Goal: Task Accomplishment & Management: Complete application form

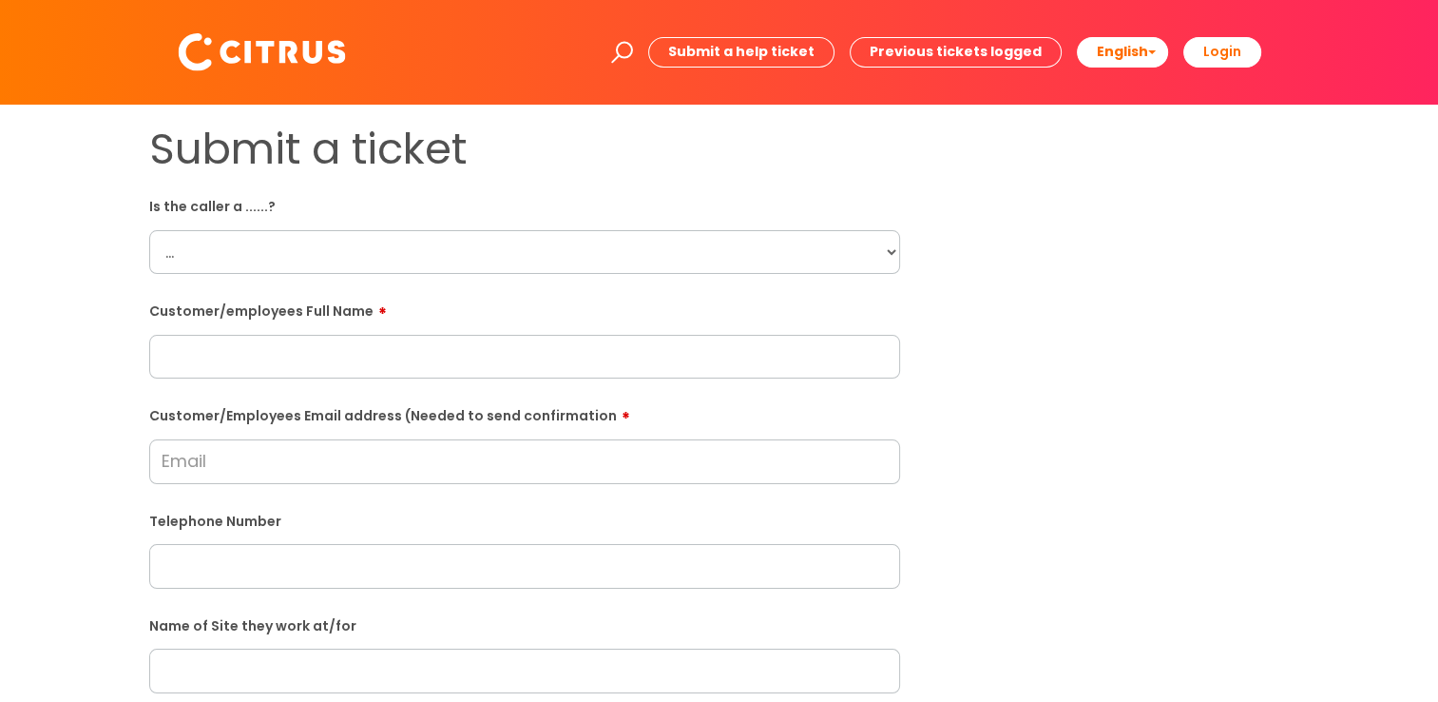
click at [593, 241] on select "... Citrus Customer Citrus Employee [DEMOGRAPHIC_DATA] Supplier" at bounding box center [524, 252] width 751 height 44
select select "Citrus Employee"
click at [149, 230] on select "... Citrus Customer Citrus Employee [DEMOGRAPHIC_DATA] Supplier" at bounding box center [524, 252] width 751 height 44
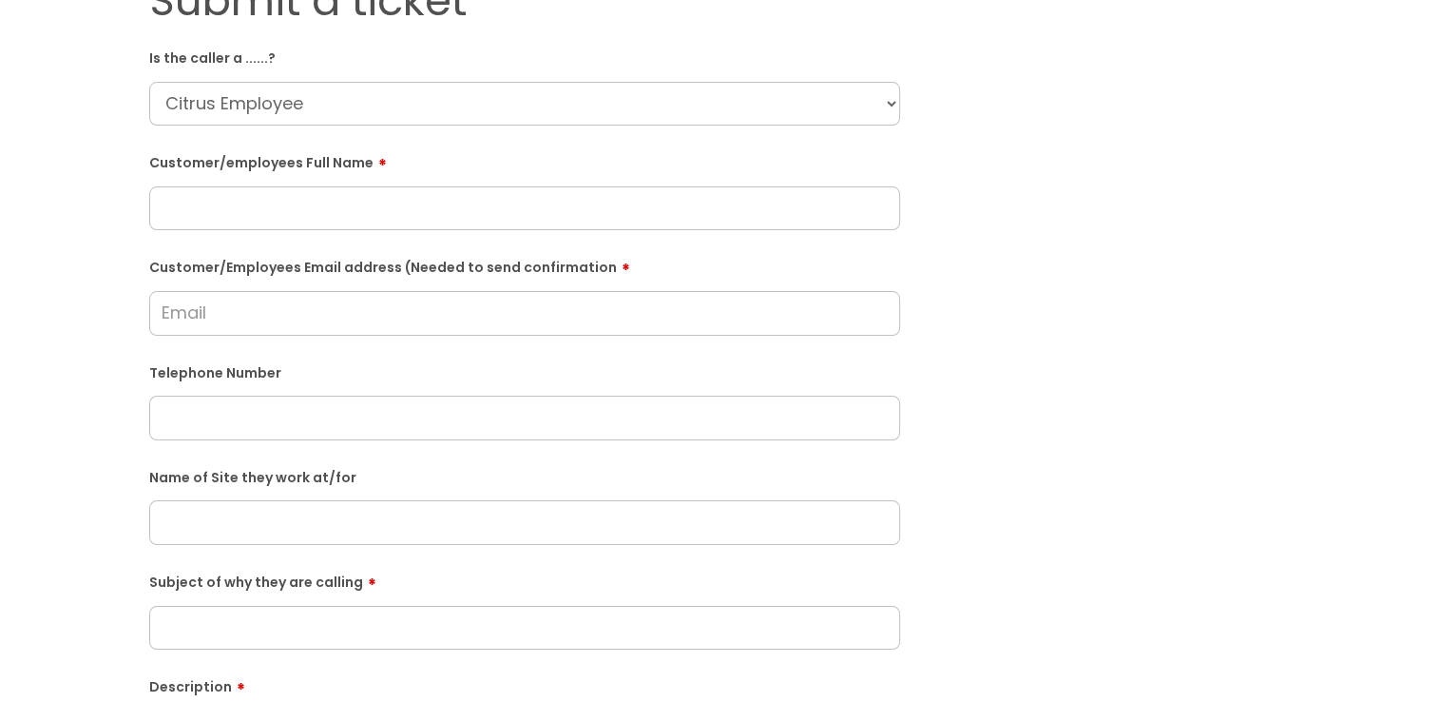
scroll to position [475, 0]
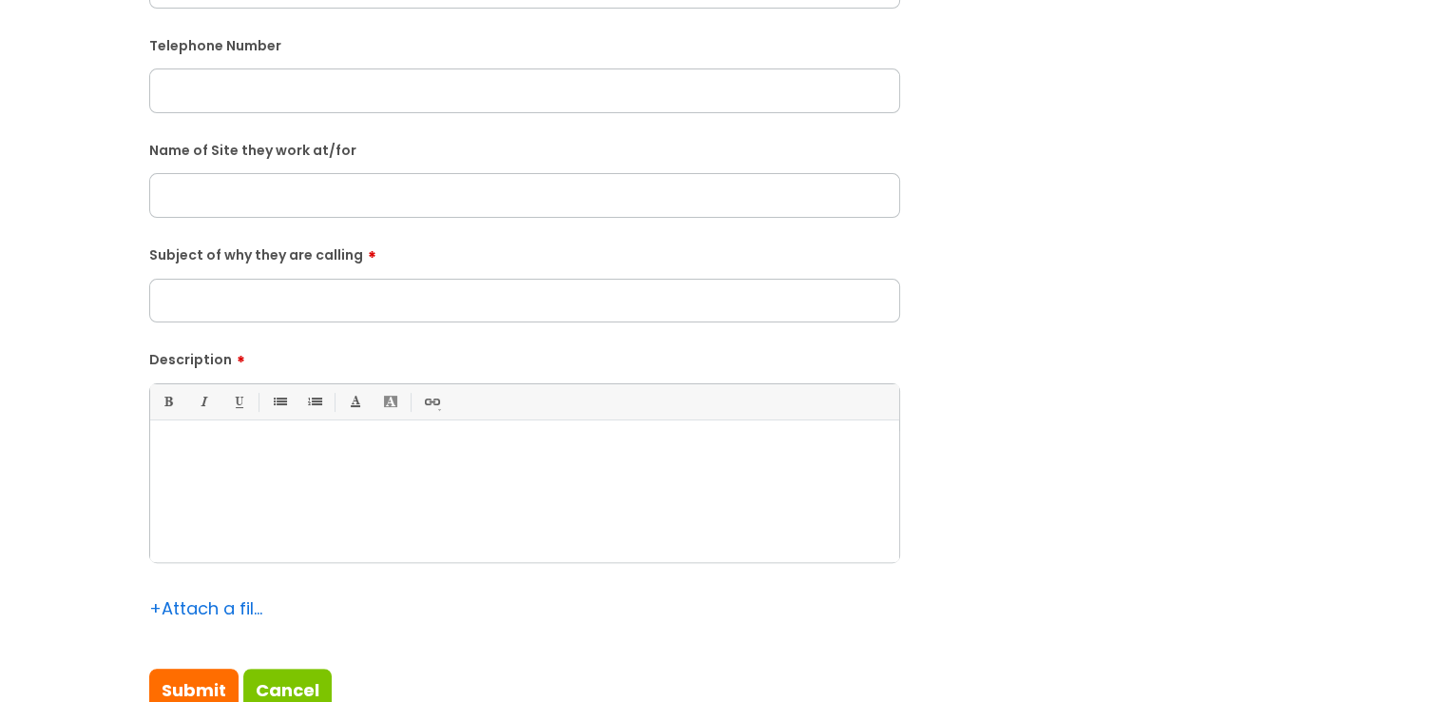
click at [479, 200] on input "text" at bounding box center [524, 195] width 751 height 44
paste input "All Bar One in [GEOGRAPHIC_DATA]."
type input "All Bar One in [GEOGRAPHIC_DATA]."
click at [530, 468] on div at bounding box center [524, 496] width 749 height 131
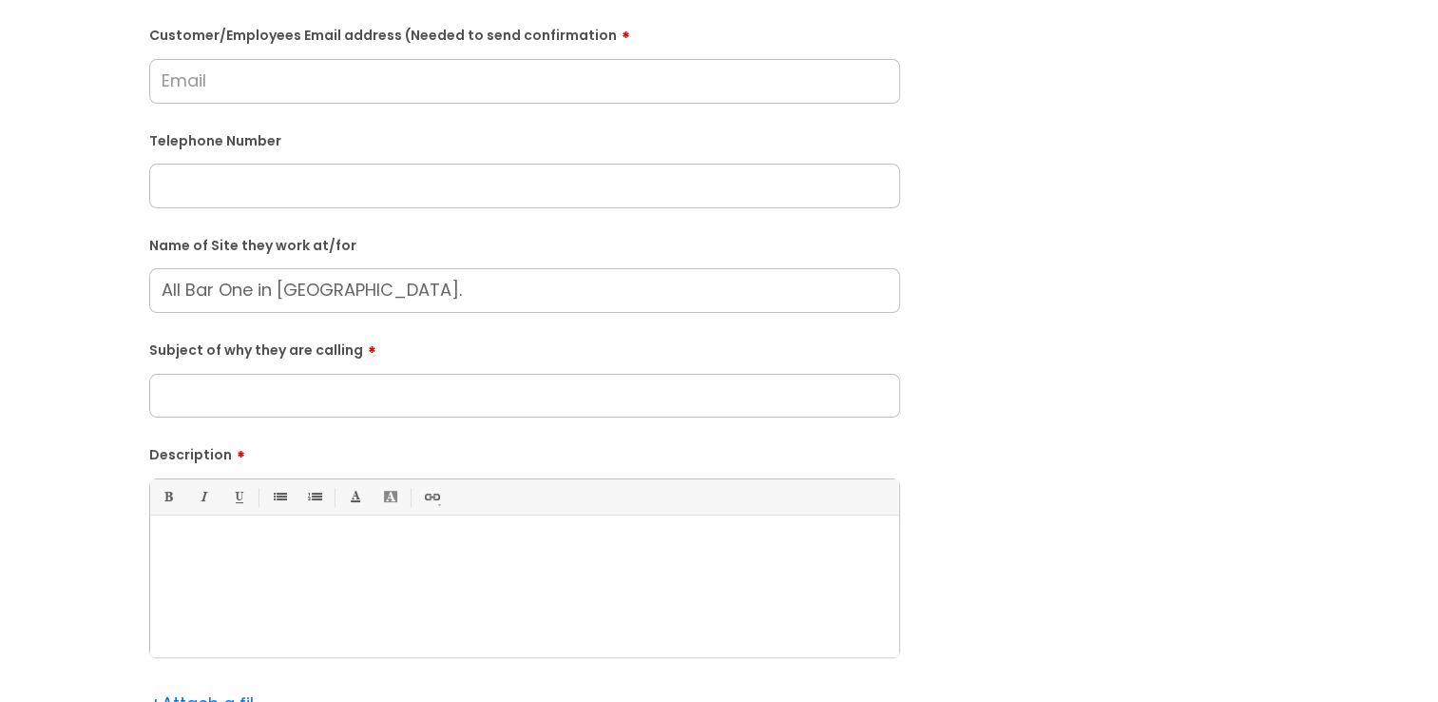
scroll to position [285, 0]
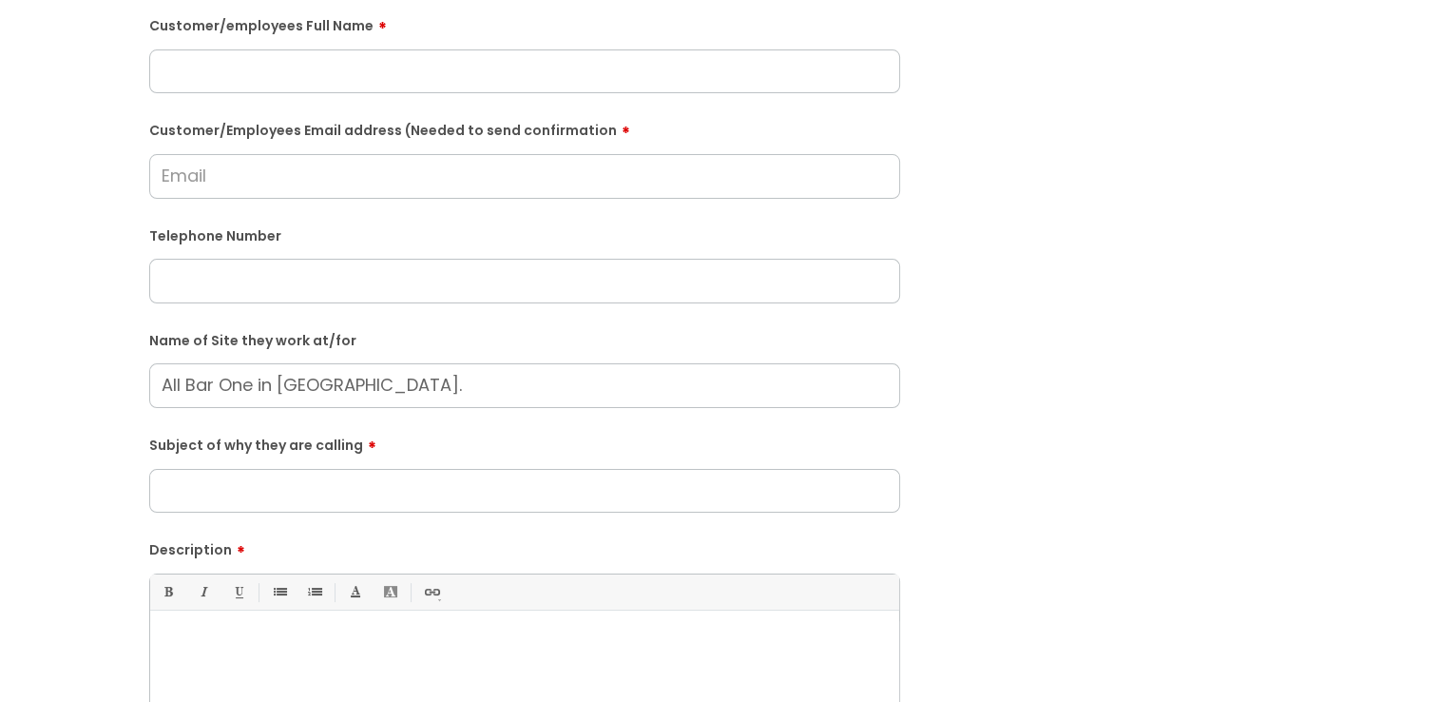
click at [429, 280] on input "text" at bounding box center [524, 281] width 751 height 44
paste input "07306886553"
type input "07306886553"
click at [483, 181] on input "Customer/Employees Email address (Needed to send confirmation" at bounding box center [524, 176] width 751 height 44
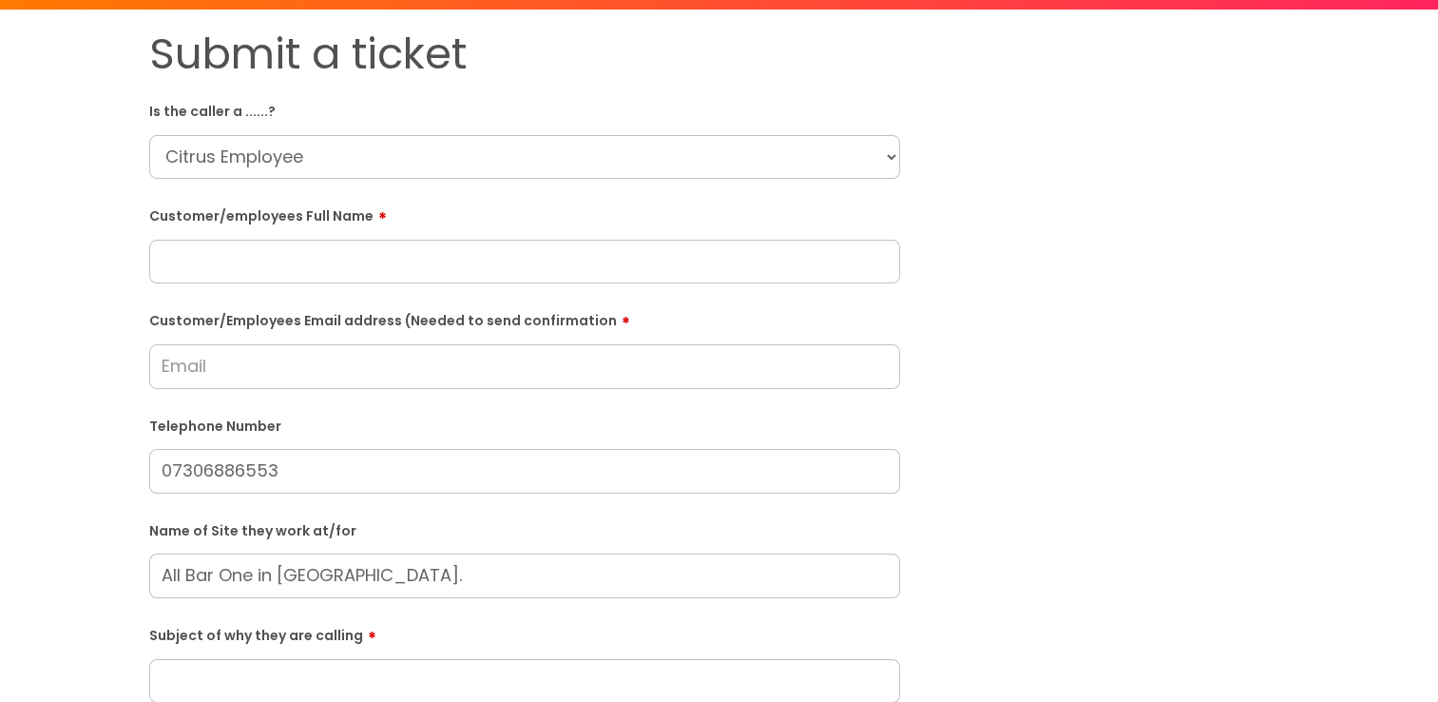
scroll to position [95, 0]
type input "d"
click at [160, 376] on input "[EMAIL_ADDRESS][DOMAIN_NAME]" at bounding box center [524, 366] width 751 height 44
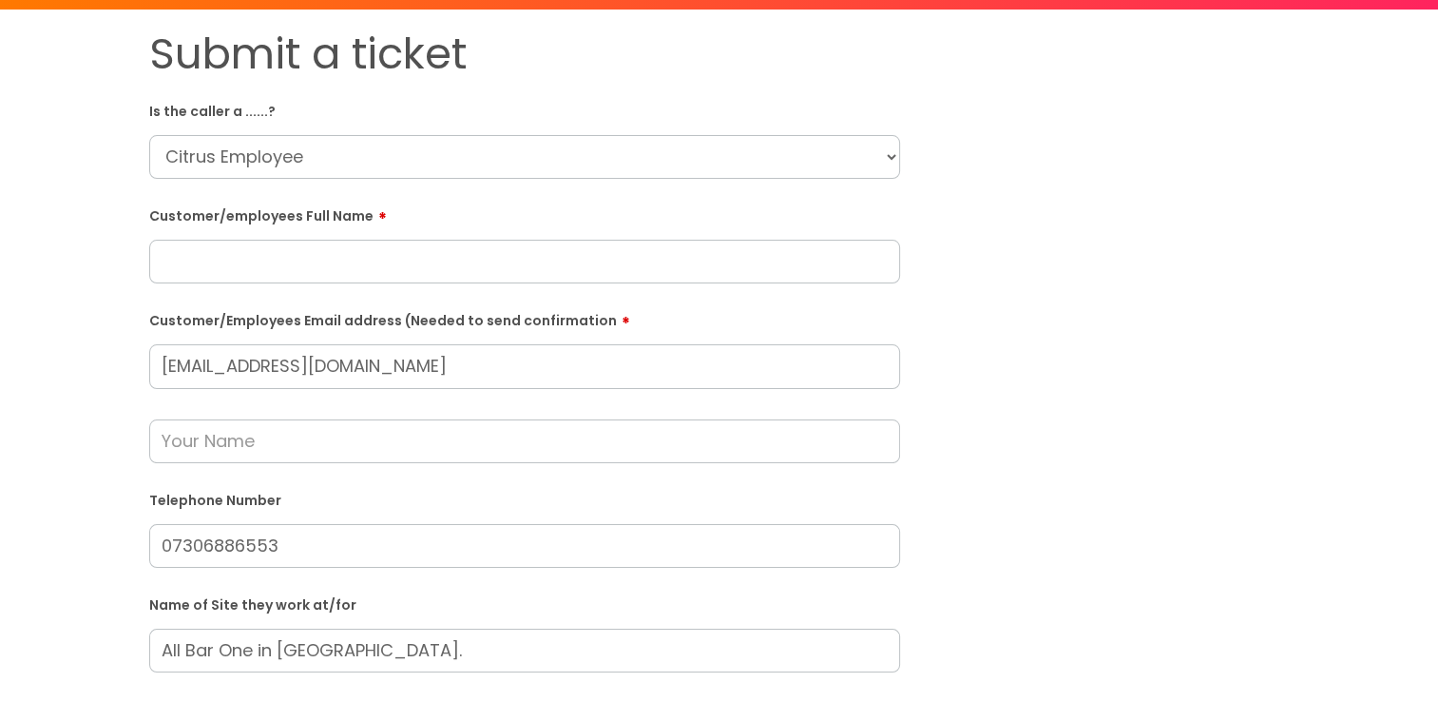
click at [156, 356] on input "[EMAIL_ADDRESS][DOMAIN_NAME]" at bounding box center [524, 366] width 751 height 44
paste input "[PERSON_NAME]"
type input "[EMAIL_ADDRESS][DOMAIN_NAME]"
click at [506, 251] on input "text" at bounding box center [524, 262] width 751 height 44
click at [661, 257] on input "text" at bounding box center [524, 262] width 751 height 44
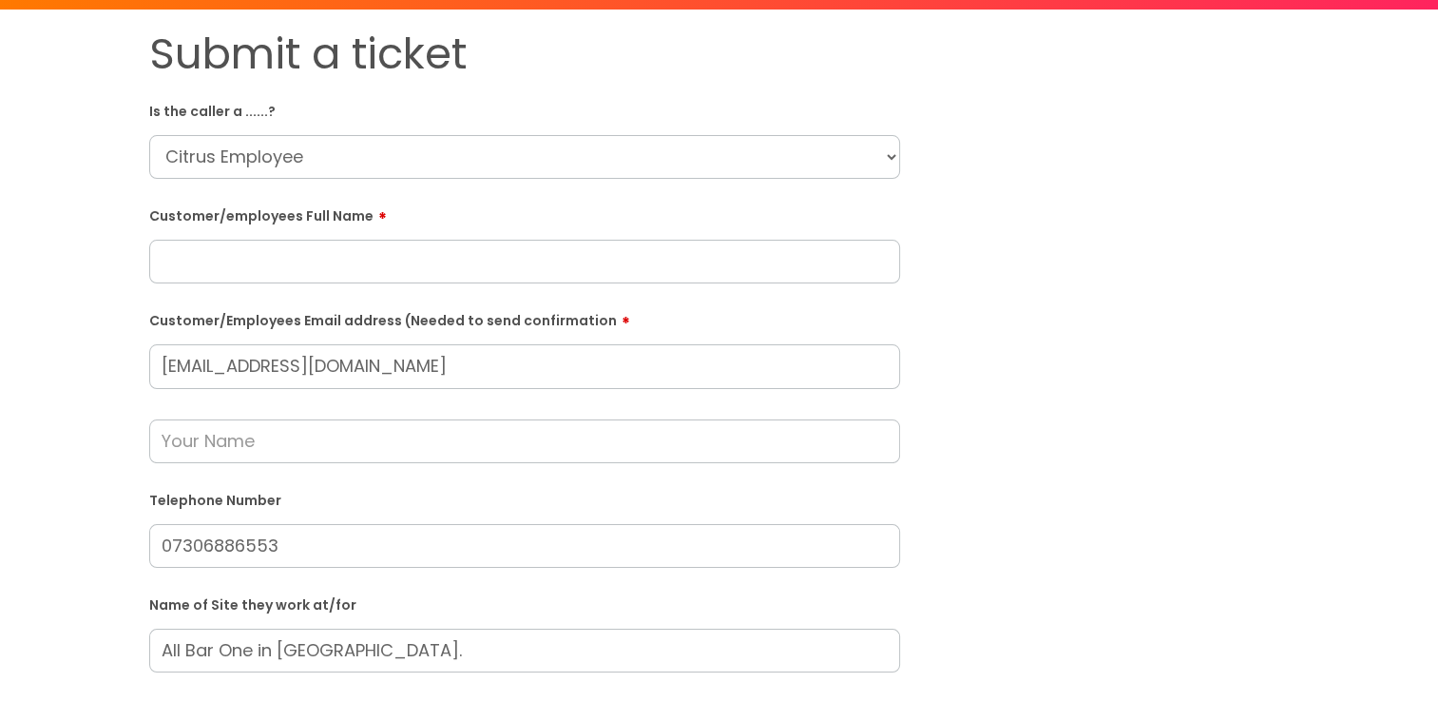
paste input "[PERSON_NAME]"
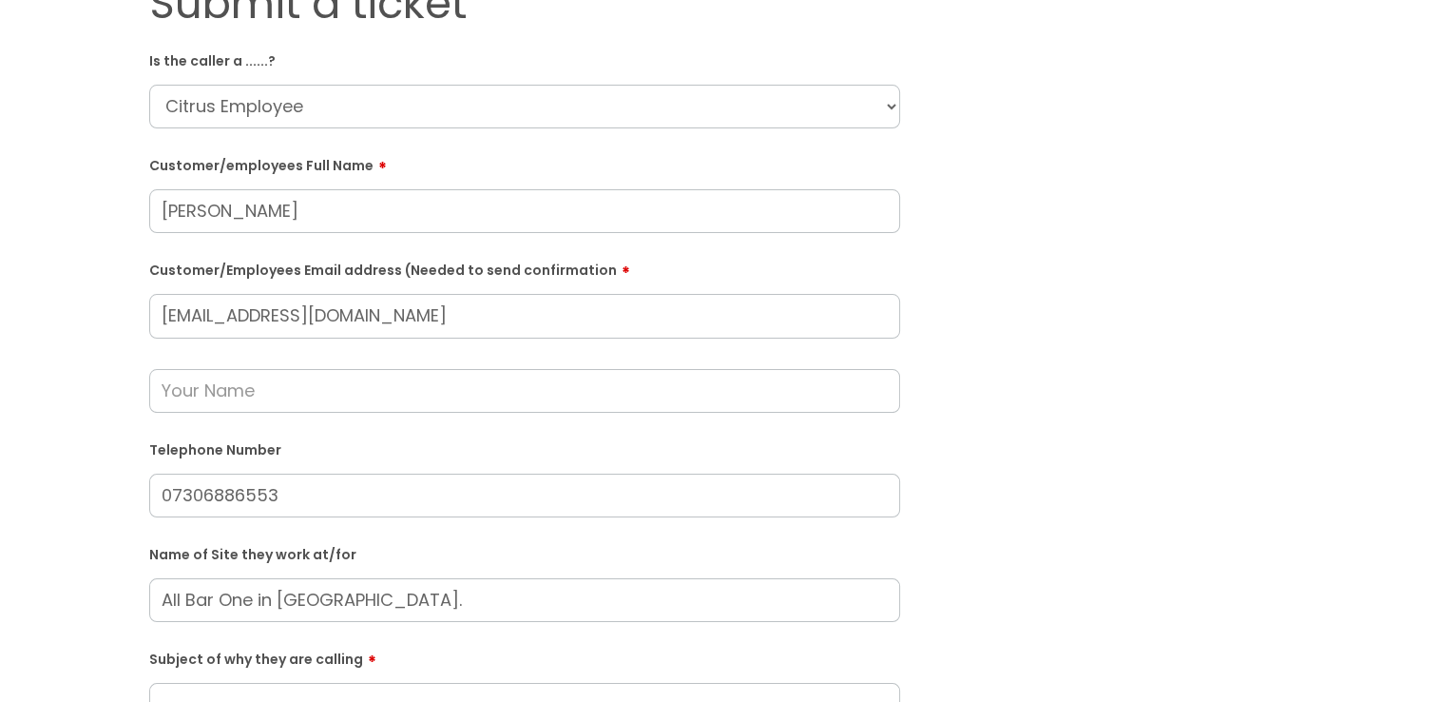
scroll to position [190, 0]
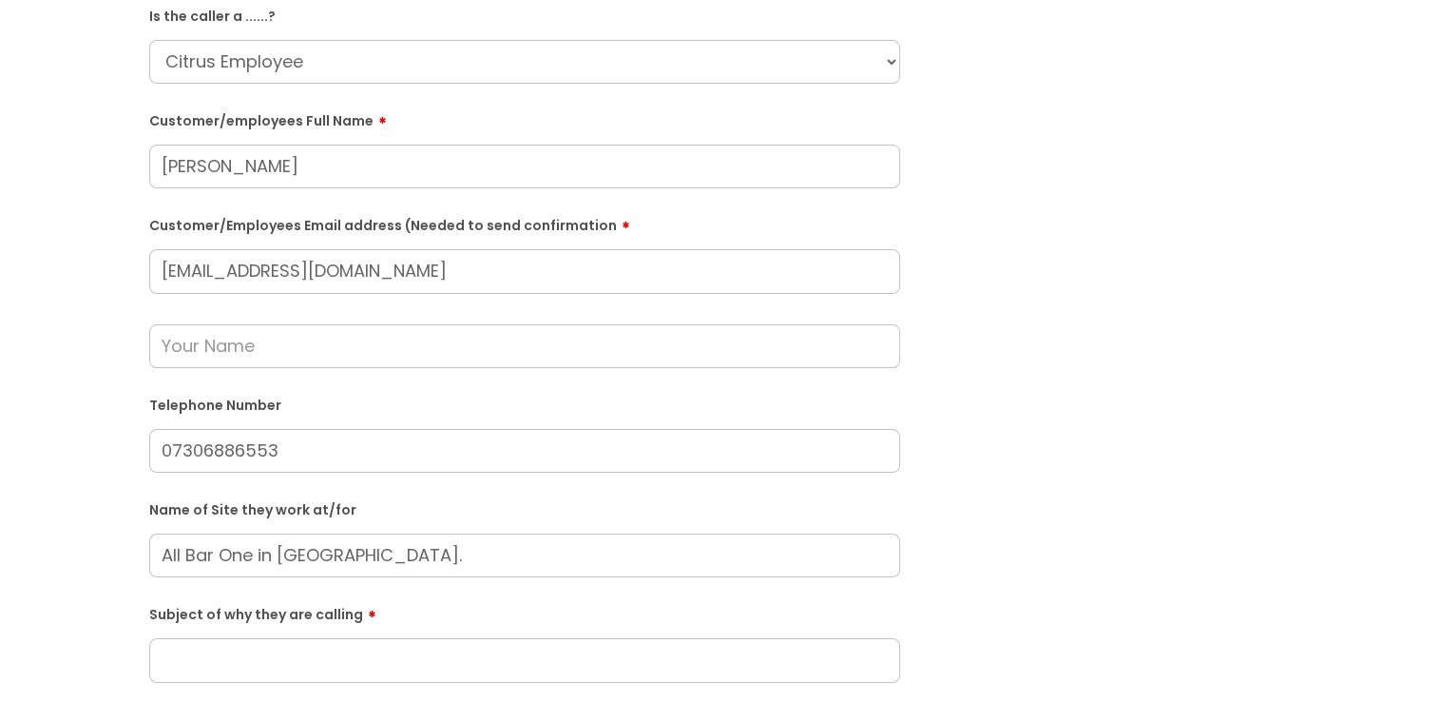
type input "[PERSON_NAME]"
click at [298, 357] on input "text" at bounding box center [524, 346] width 751 height 44
click at [105, 359] on div "Submit a ticket Is the caller a ......? ... Citrus Customer Citrus Employee [DE…" at bounding box center [719, 517] width 1400 height 1169
click at [332, 277] on input "[EMAIL_ADDRESS][DOMAIN_NAME]" at bounding box center [524, 271] width 751 height 44
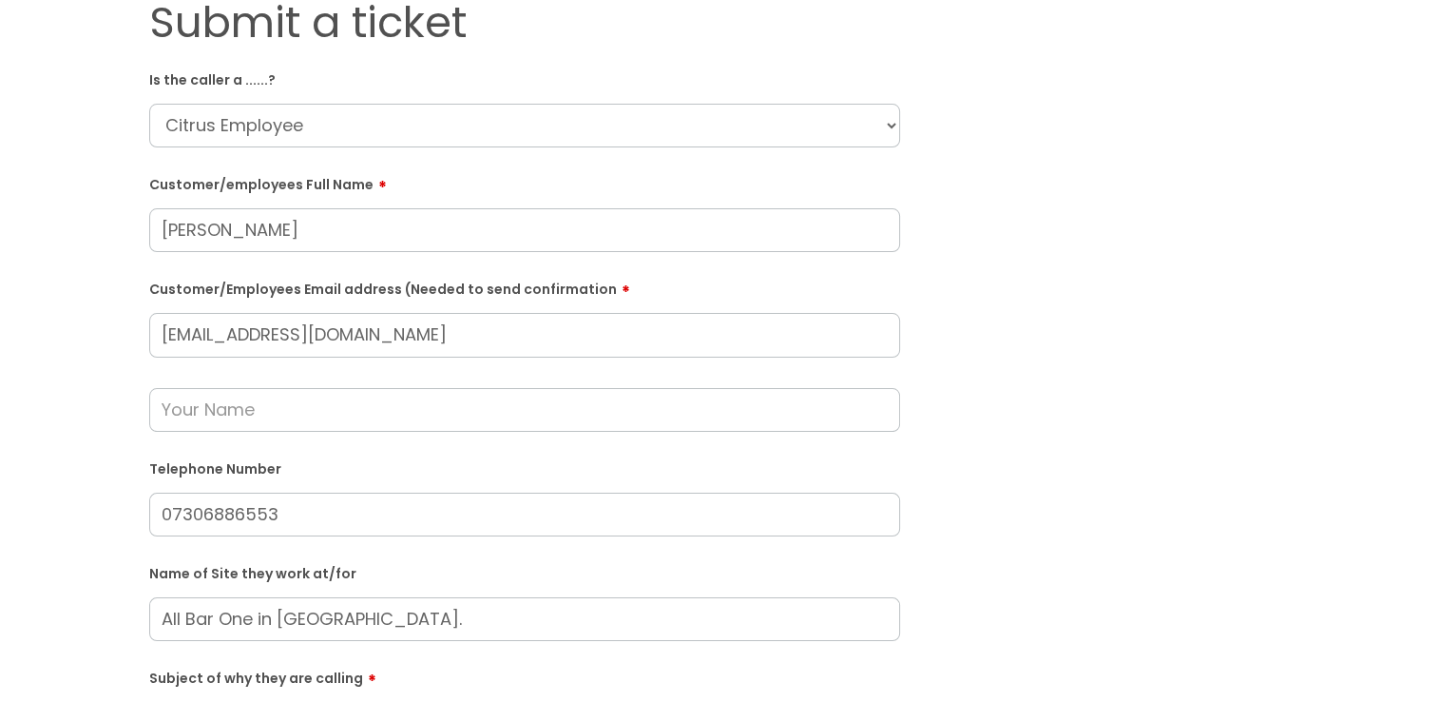
scroll to position [95, 0]
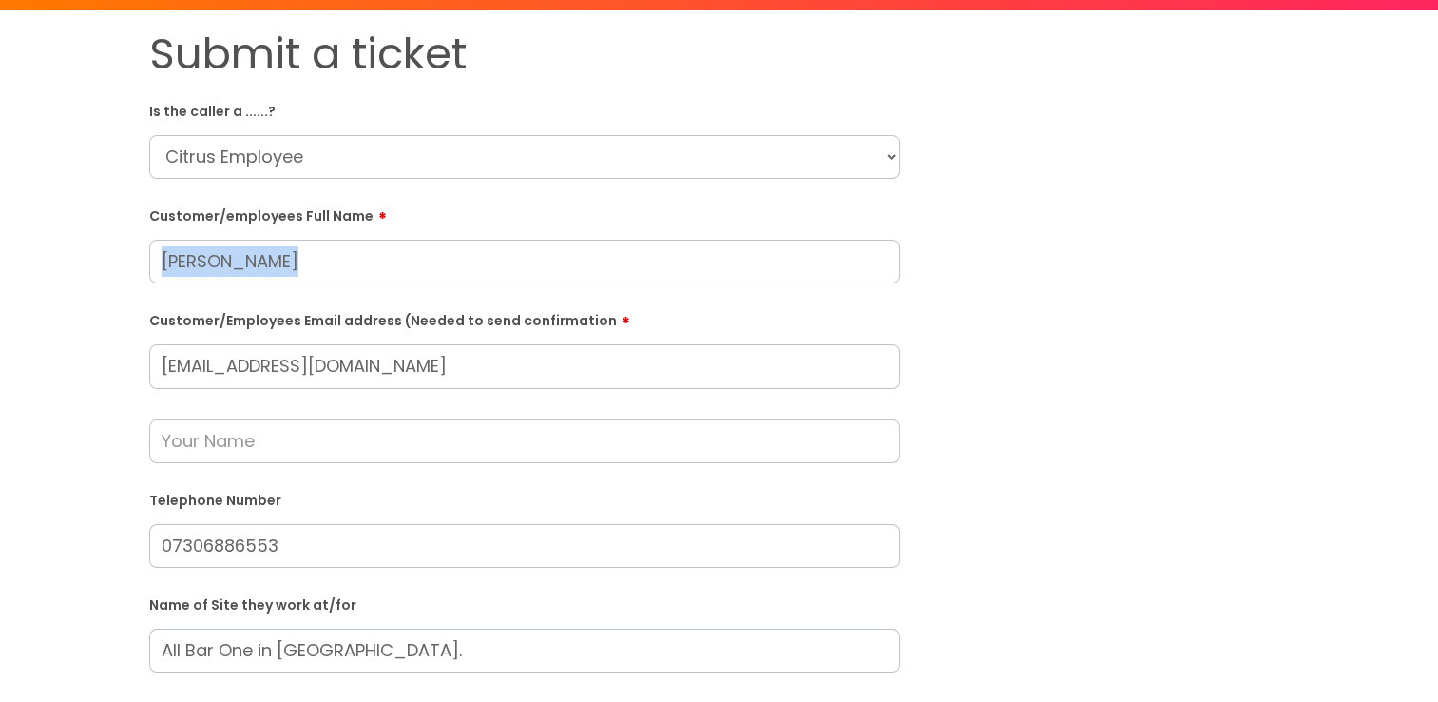
drag, startPoint x: 361, startPoint y: 284, endPoint x: 104, endPoint y: 276, distance: 257.8
click at [104, 276] on div "Submit a ticket Is the caller a ......? ... Citrus Customer Citrus Employee [DE…" at bounding box center [719, 613] width 1400 height 1169
copy form
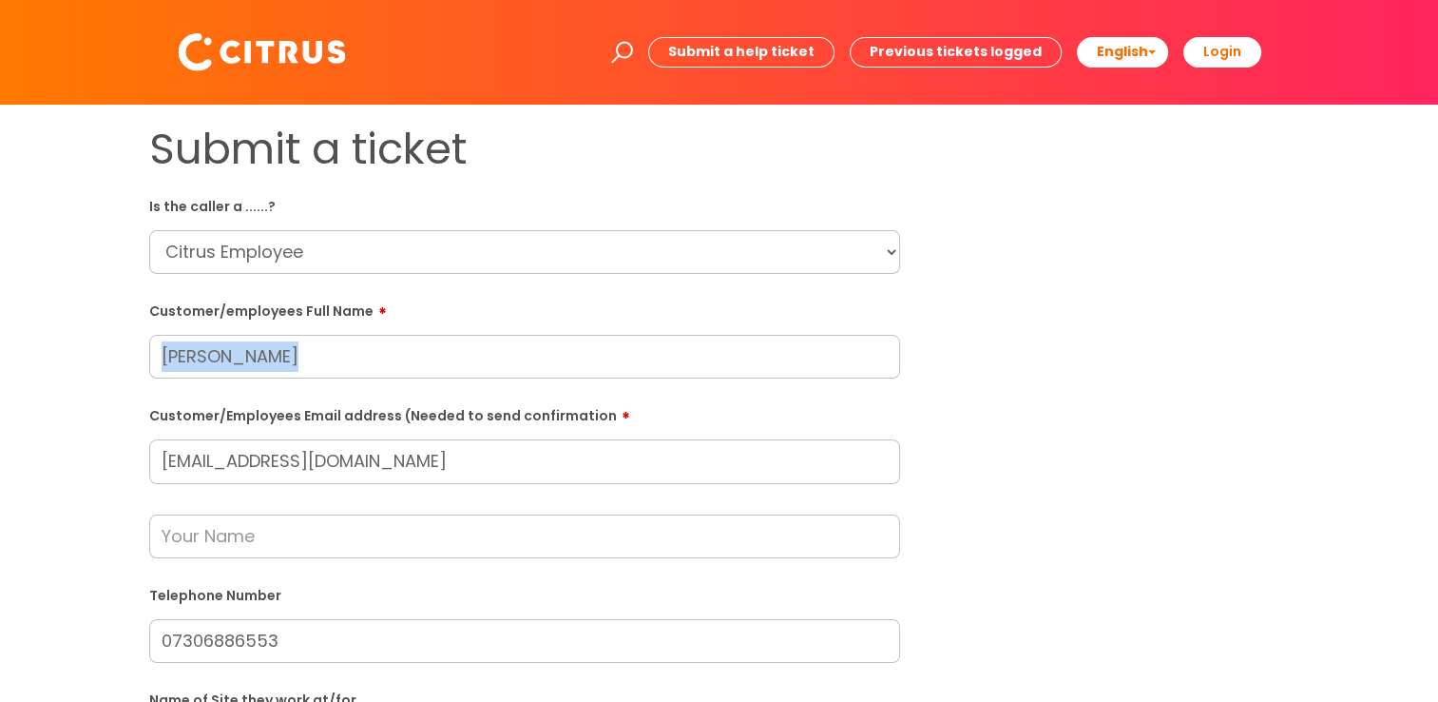
copy form
click at [329, 376] on input "[PERSON_NAME]" at bounding box center [524, 357] width 751 height 44
drag, startPoint x: 319, startPoint y: 362, endPoint x: 0, endPoint y: 330, distance: 321.1
click at [0, 330] on html "Enter your search term here... Search Submit a help ticket Previous tickets log…" at bounding box center [719, 351] width 1438 height 702
click at [0, 384] on html "Enter your search term here... Search Submit a help ticket Previous tickets log…" at bounding box center [719, 351] width 1438 height 702
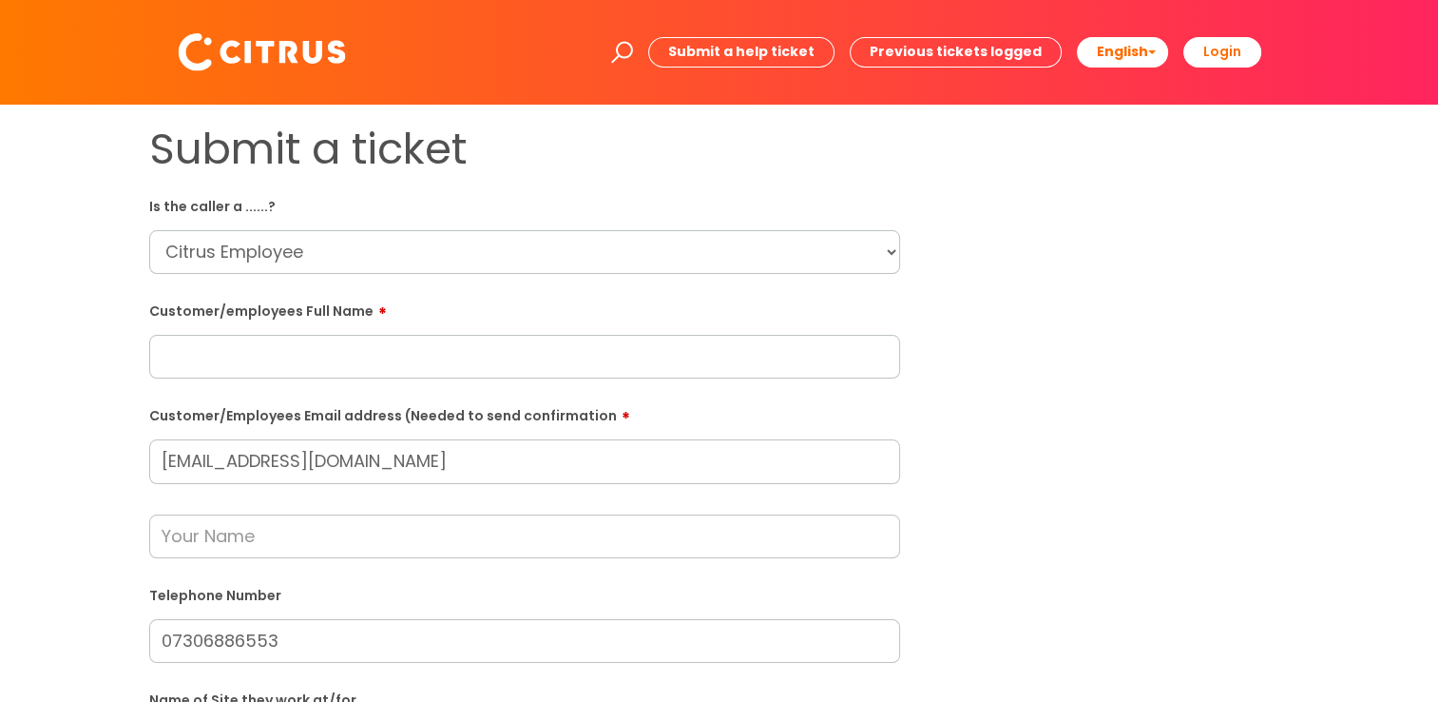
click at [65, 401] on div "Submit a ticket Is the caller a ......? ... Citrus Customer Citrus Employee [DE…" at bounding box center [719, 708] width 1400 height 1169
click at [202, 363] on input "text" at bounding box center [524, 357] width 751 height 44
click at [228, 553] on input "text" at bounding box center [524, 536] width 751 height 44
click at [214, 318] on label "Customer/employees Full Name" at bounding box center [524, 308] width 751 height 23
click at [228, 367] on input "text" at bounding box center [524, 357] width 751 height 44
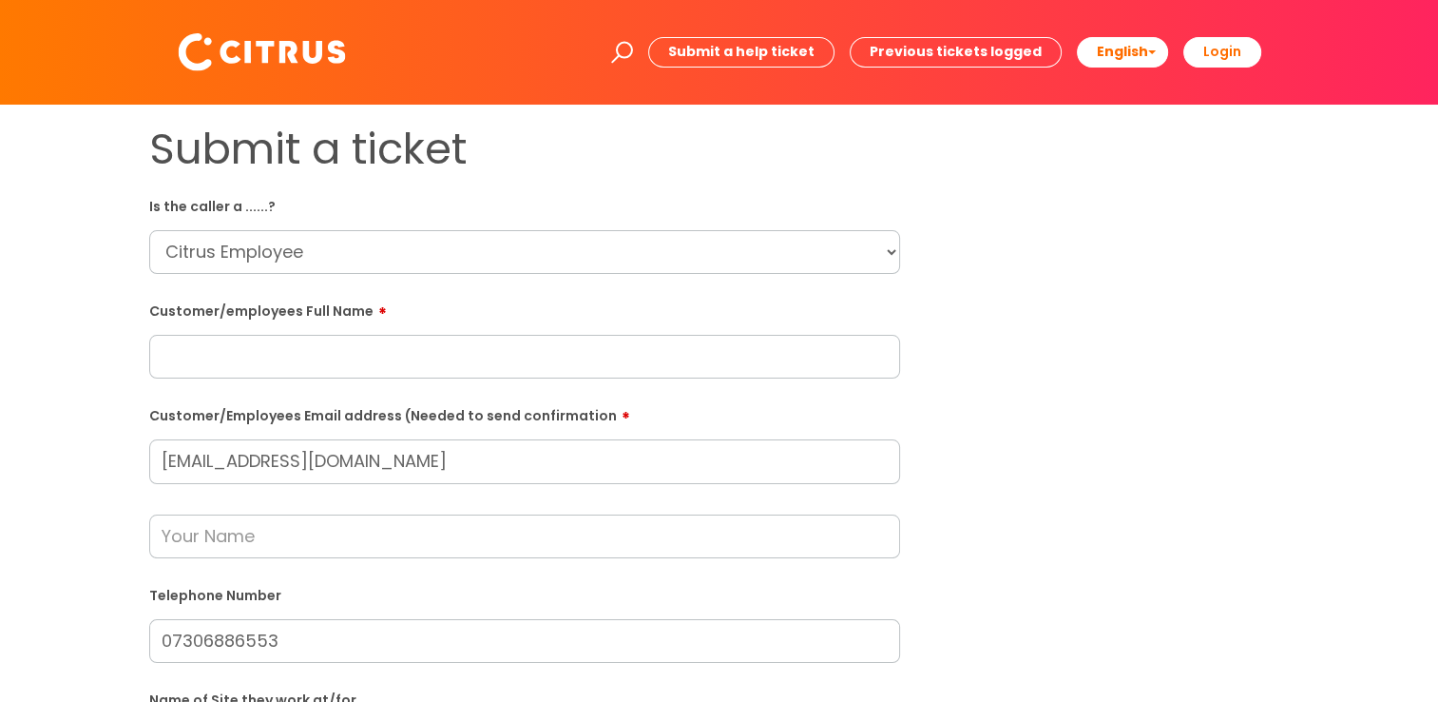
paste input "[PERSON_NAME]"
type input "[PERSON_NAME]"
click at [290, 534] on input "text" at bounding box center [524, 536] width 751 height 44
click at [102, 505] on div "Submit a ticket Is the caller a ......? ... Citrus Customer Citrus Employee [DE…" at bounding box center [719, 708] width 1400 height 1169
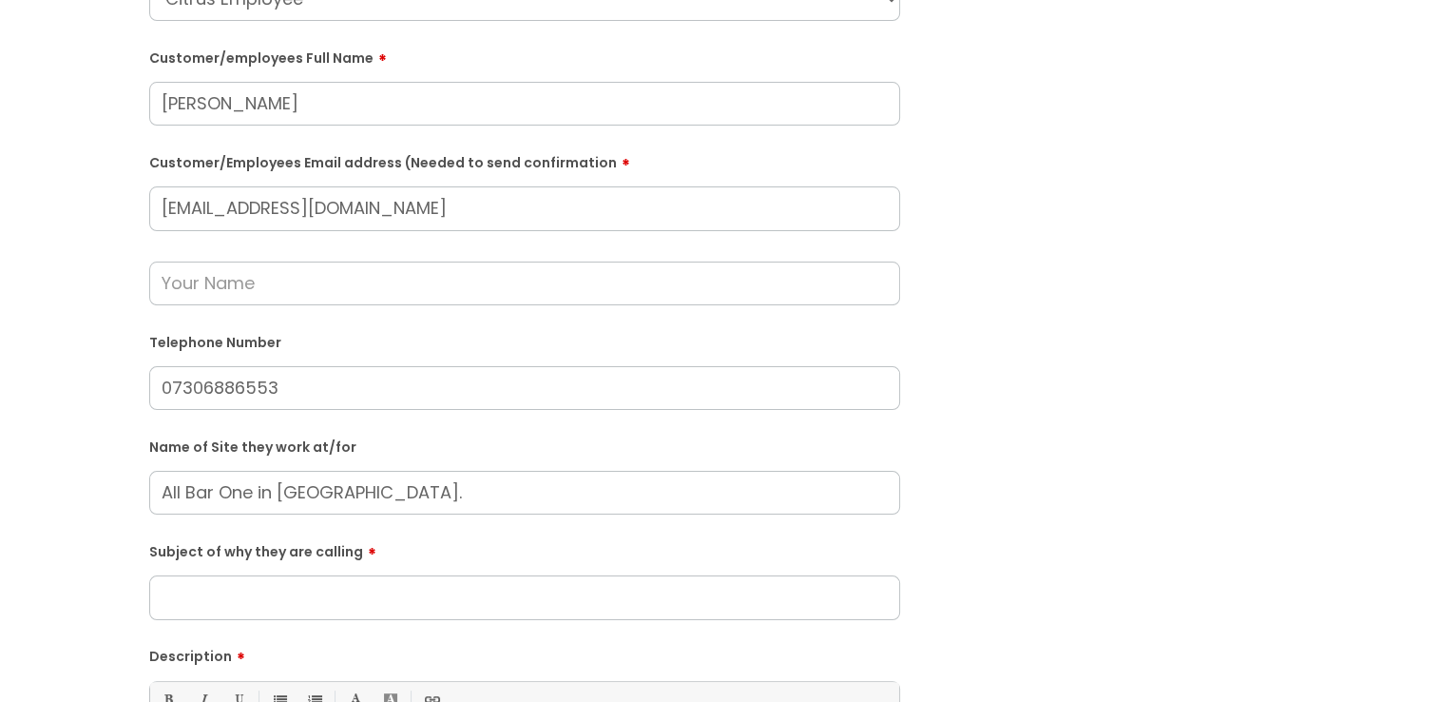
scroll to position [285, 0]
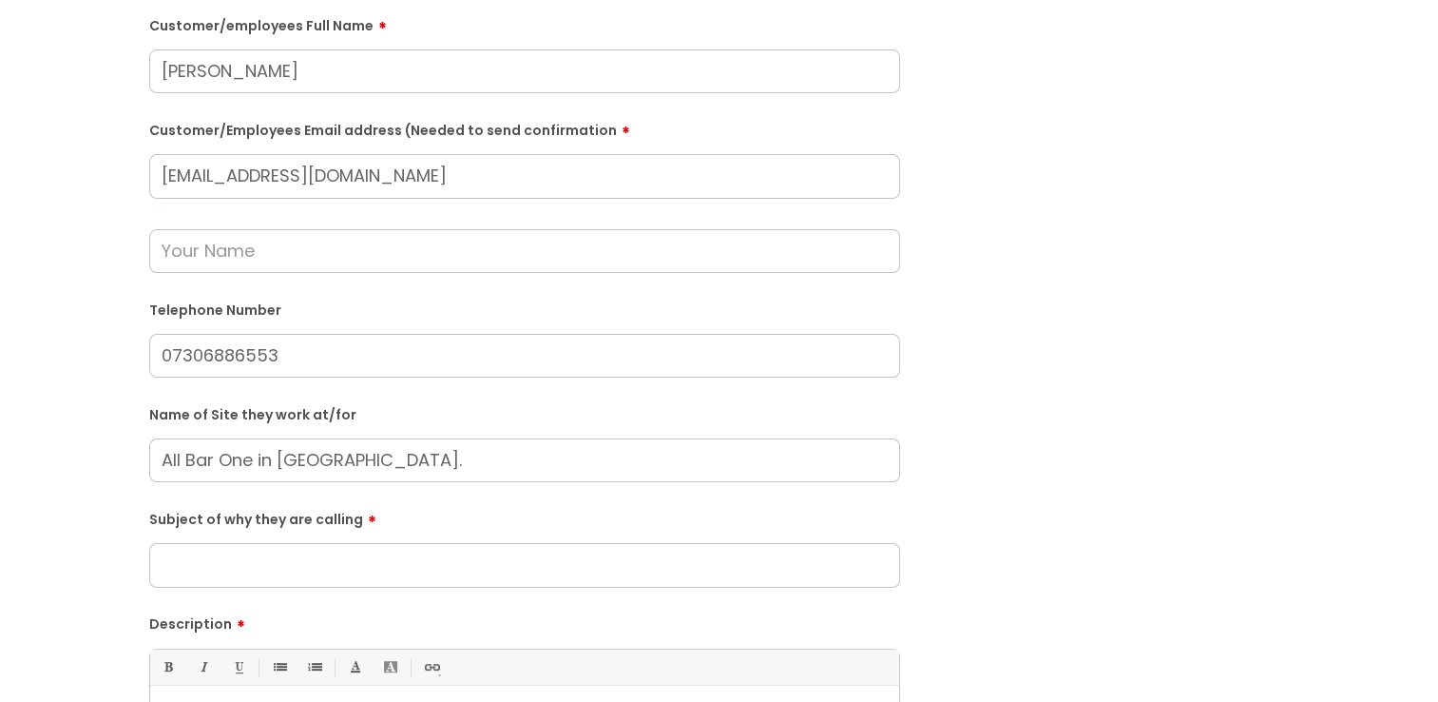
click at [292, 552] on input "Subject of why they are calling" at bounding box center [524, 565] width 751 height 44
type input "S"
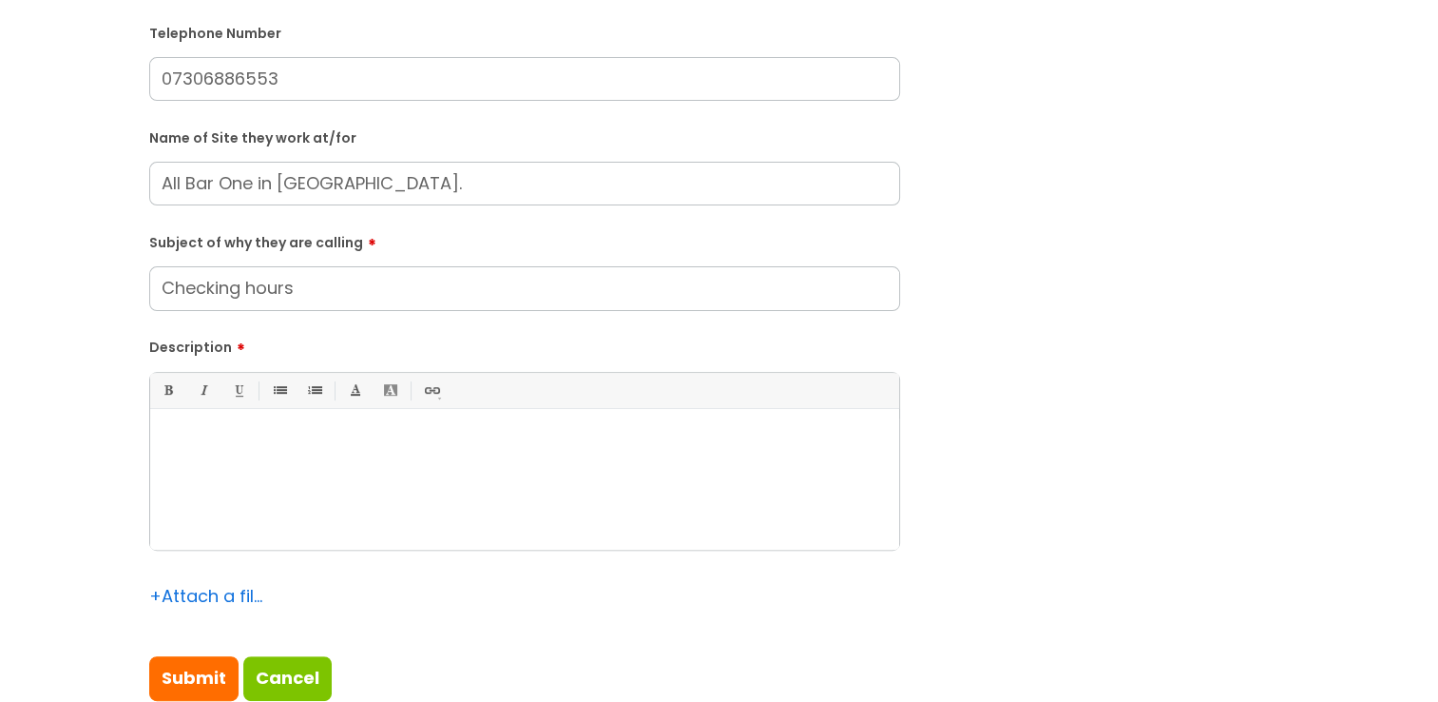
scroll to position [570, 0]
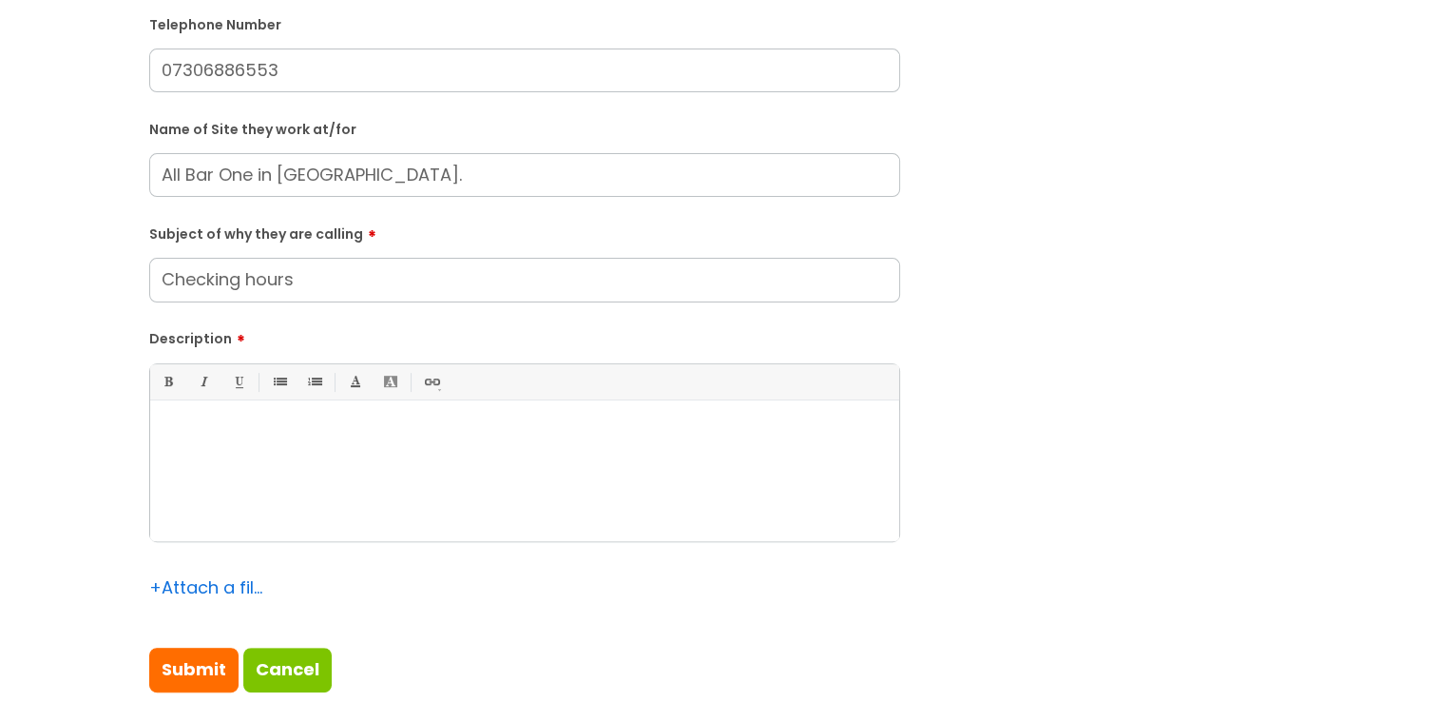
type input "Checking hours"
click at [288, 459] on div at bounding box center [524, 475] width 749 height 131
drag, startPoint x: 442, startPoint y: 289, endPoint x: 47, endPoint y: 295, distance: 395.5
click at [47, 295] on div "Submit a ticket Is the caller a ......? ... Citrus Customer Citrus Employee [DE…" at bounding box center [719, 137] width 1400 height 1169
drag, startPoint x: 198, startPoint y: 279, endPoint x: 107, endPoint y: 280, distance: 90.3
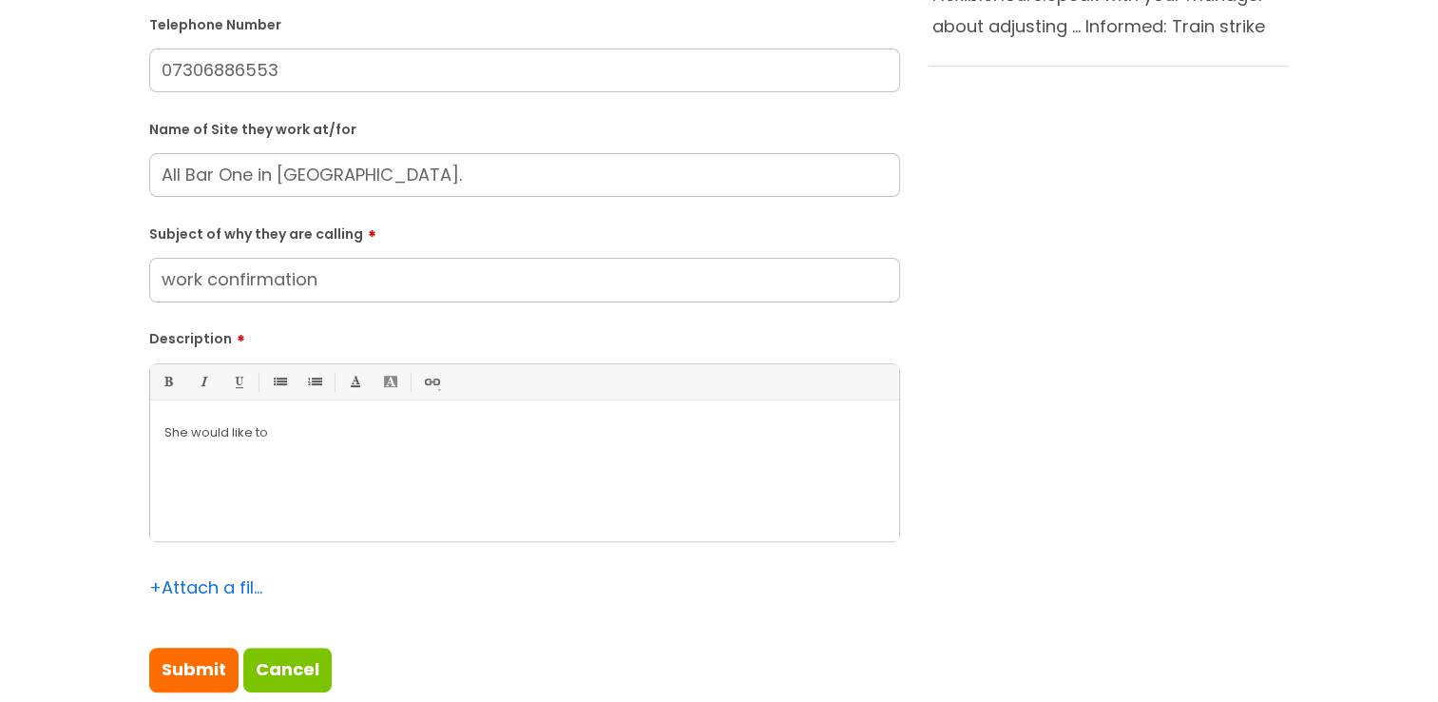
click at [107, 280] on div "Submit a ticket Is the caller a ......? ... Citrus Customer Citrus Employee [DE…" at bounding box center [719, 137] width 1400 height 1169
type input "shift confirmation"
click at [366, 446] on div "She would like to" at bounding box center [524, 475] width 749 height 131
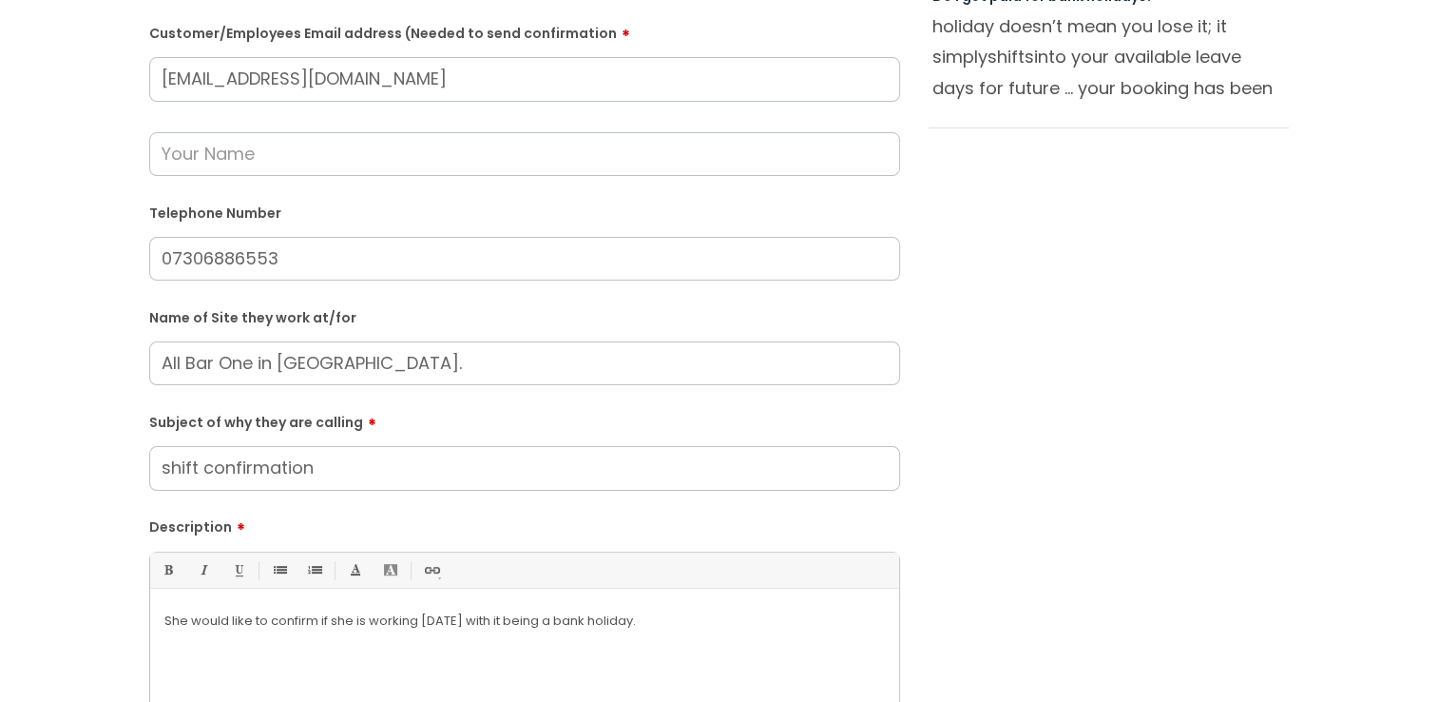
scroll to position [380, 0]
click at [496, 165] on input "text" at bounding box center [524, 156] width 751 height 44
click at [1225, 315] on div "Submit a ticket Is the caller a ......? ... Citrus Customer Citrus Employee [DE…" at bounding box center [719, 327] width 1169 height 1169
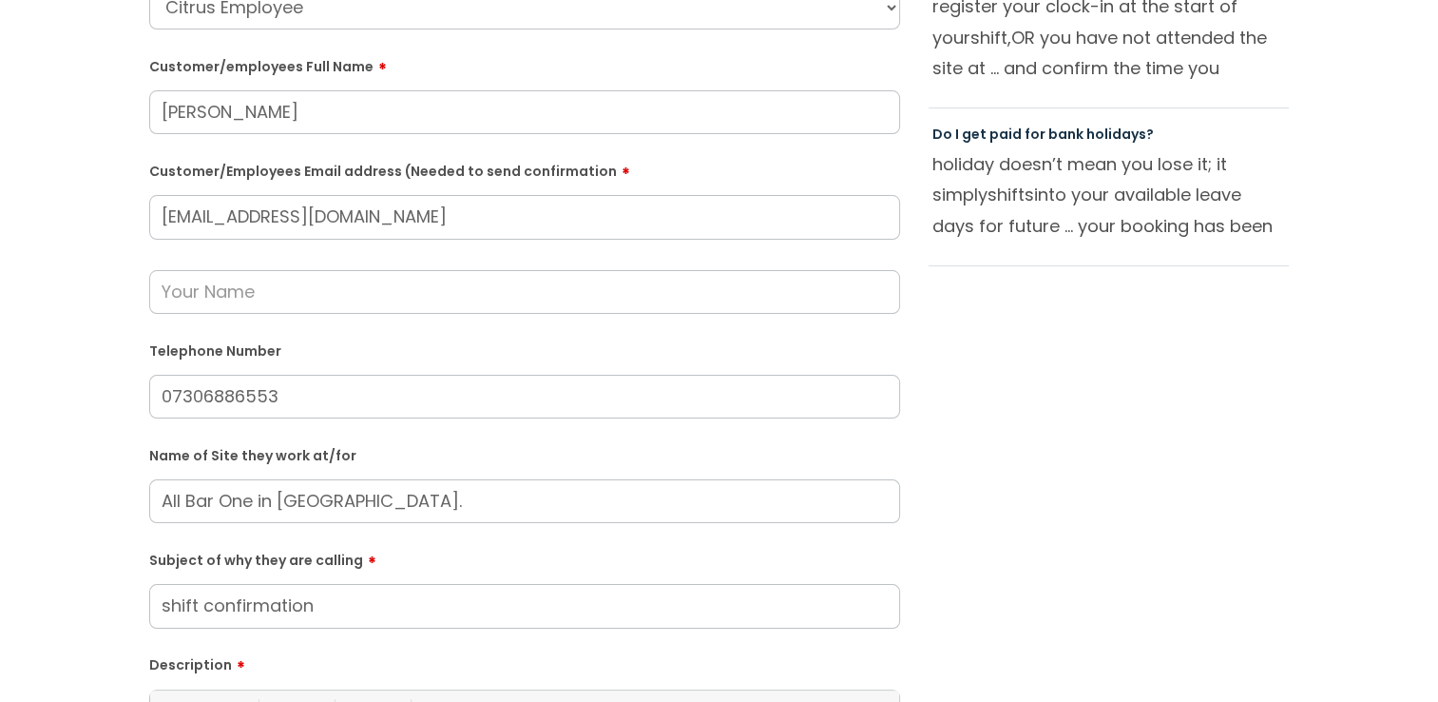
scroll to position [665, 0]
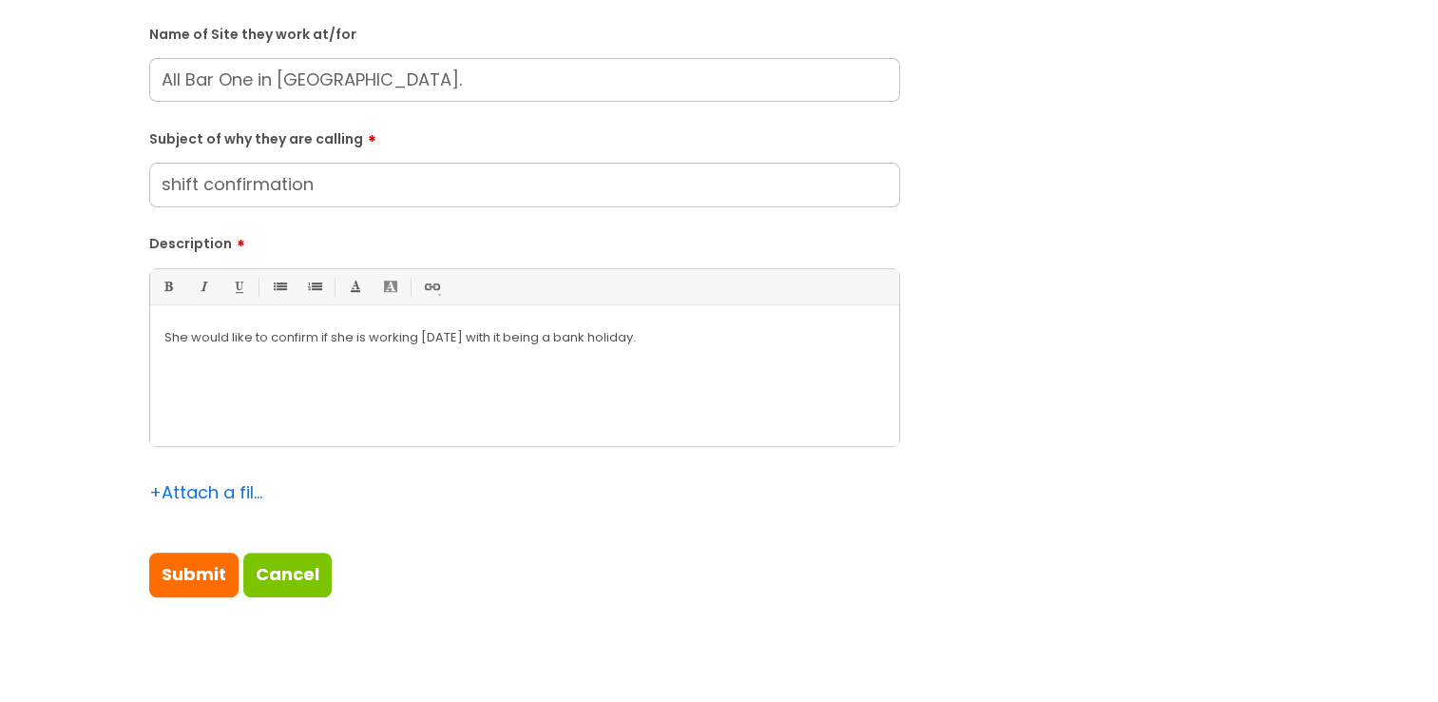
click at [194, 603] on div "Submit a ticket Is the caller a ......? ... Citrus Customer Citrus Employee [DE…" at bounding box center [525, 42] width 780 height 1169
click at [187, 589] on input "Submit" at bounding box center [193, 574] width 89 height 44
type input "Please Wait..."
